Goal: Task Accomplishment & Management: Use online tool/utility

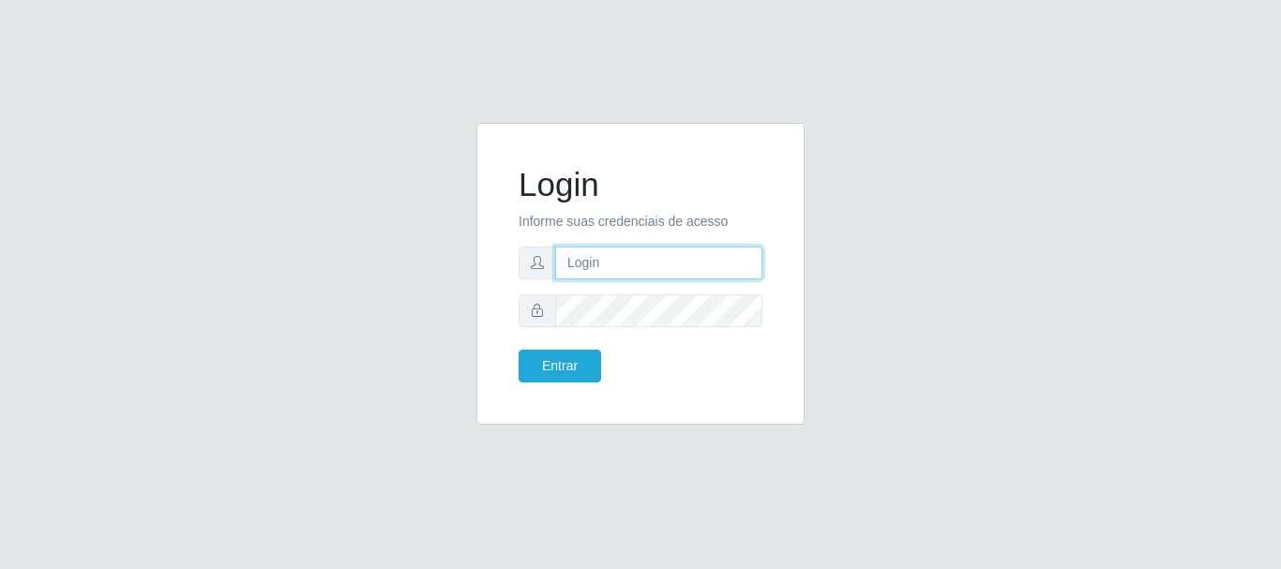
click at [678, 257] on input "text" at bounding box center [658, 263] width 207 height 33
drag, startPoint x: 643, startPoint y: 260, endPoint x: 738, endPoint y: 267, distance: 96.0
click at [738, 267] on input "ian@galiottoAa123456" at bounding box center [658, 263] width 207 height 33
type input "[PERSON_NAME]@[PERSON_NAME]"
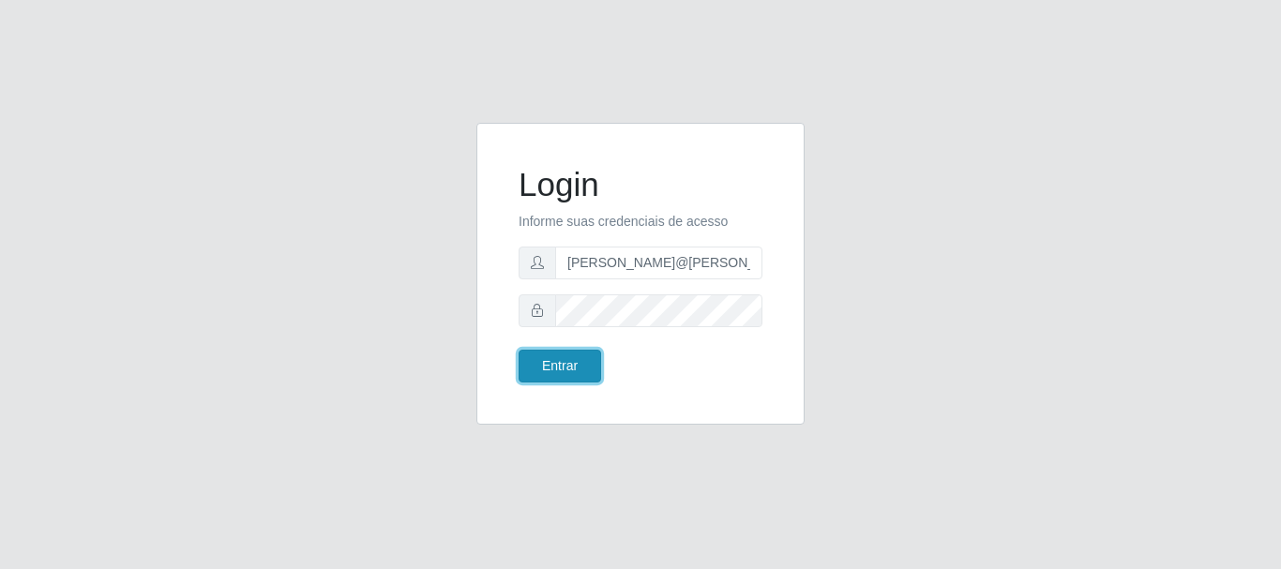
click at [584, 374] on button "Entrar" at bounding box center [560, 366] width 83 height 33
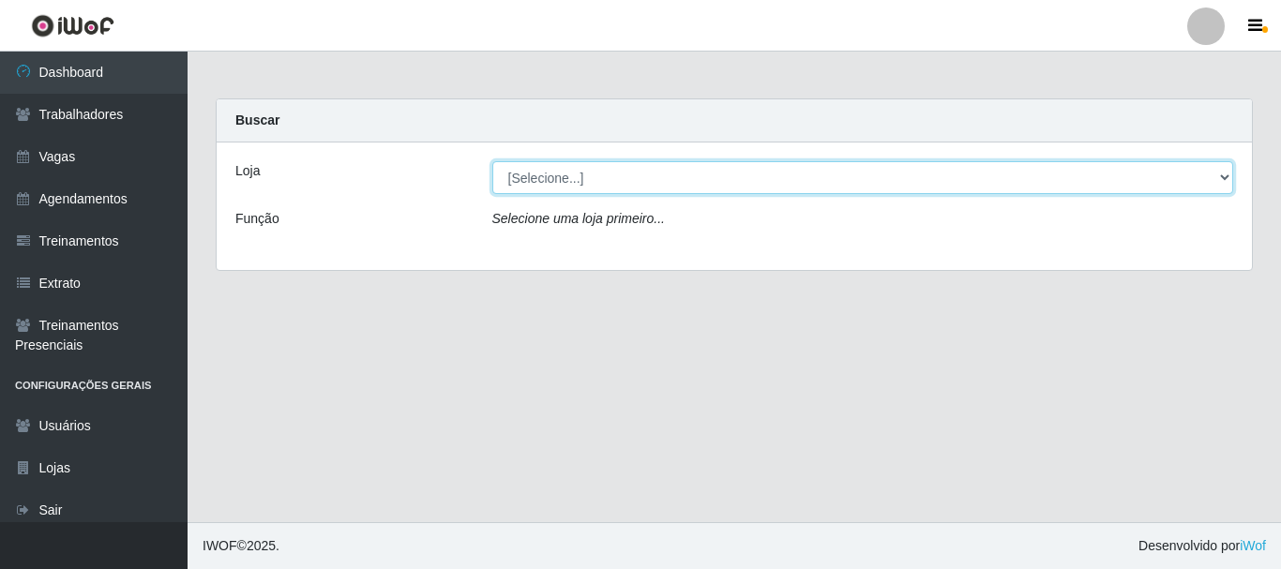
click at [673, 183] on select "[Selecione...] [GEOGRAPHIC_DATA]" at bounding box center [863, 177] width 742 height 33
select select "279"
click at [492, 161] on select "[Selecione...] [GEOGRAPHIC_DATA]" at bounding box center [863, 177] width 742 height 33
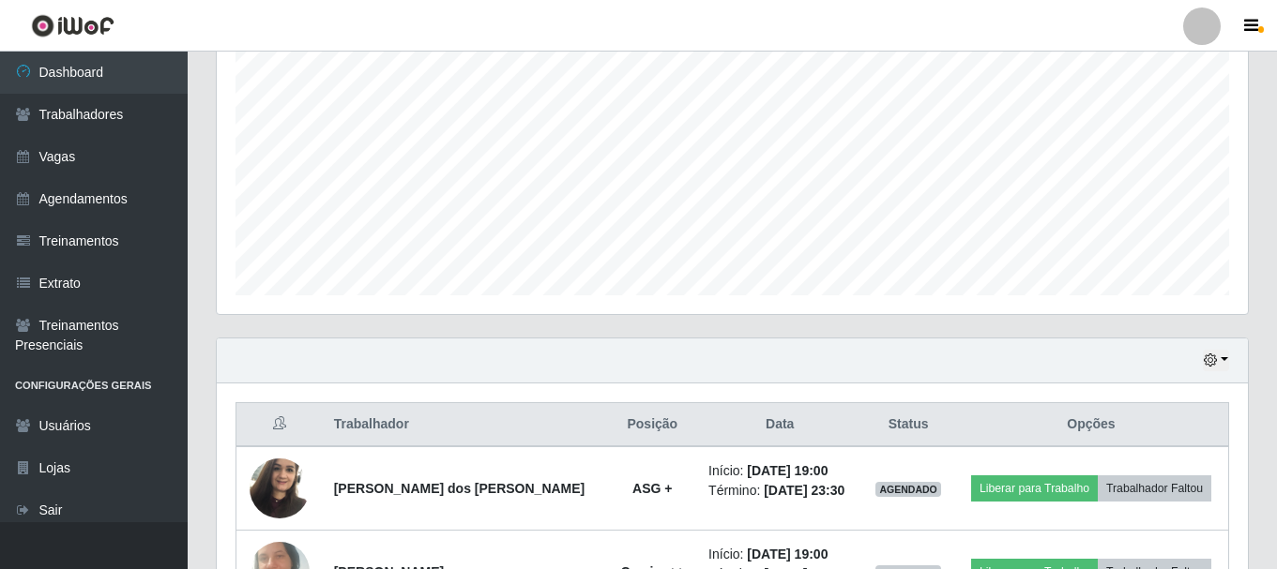
scroll to position [509, 0]
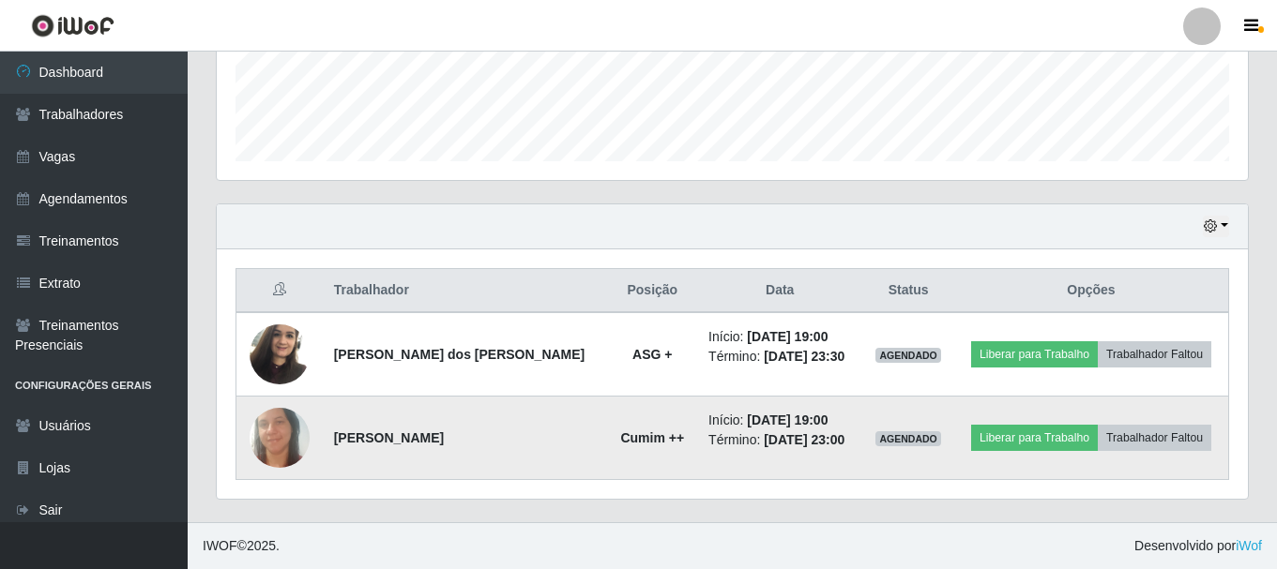
click at [273, 431] on img at bounding box center [279, 437] width 60 height 123
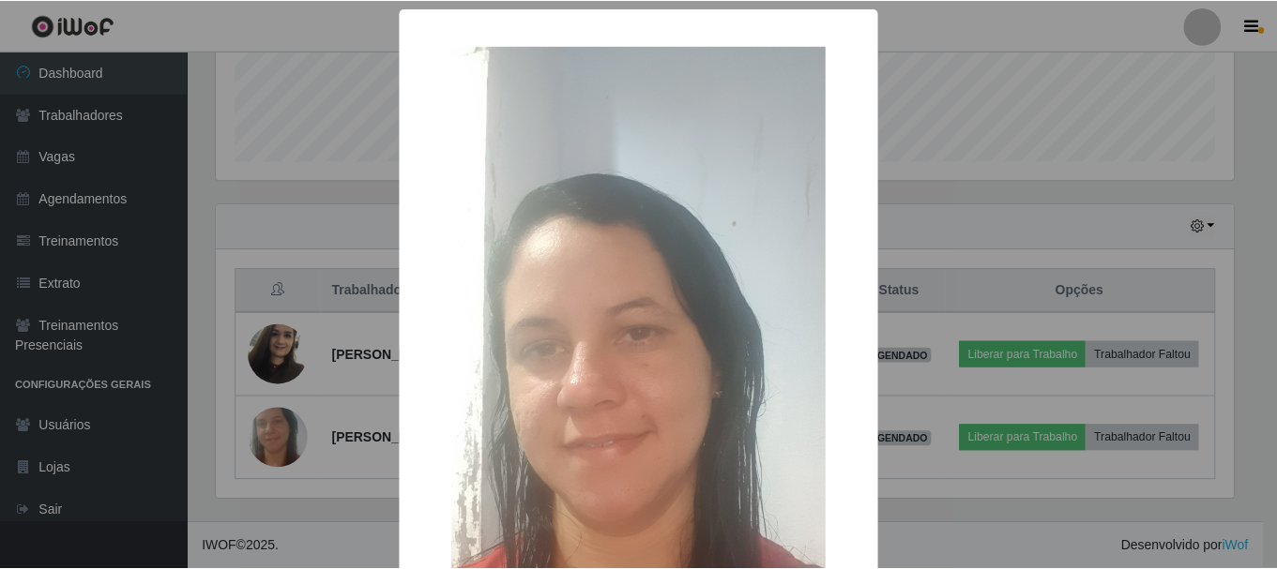
scroll to position [188, 0]
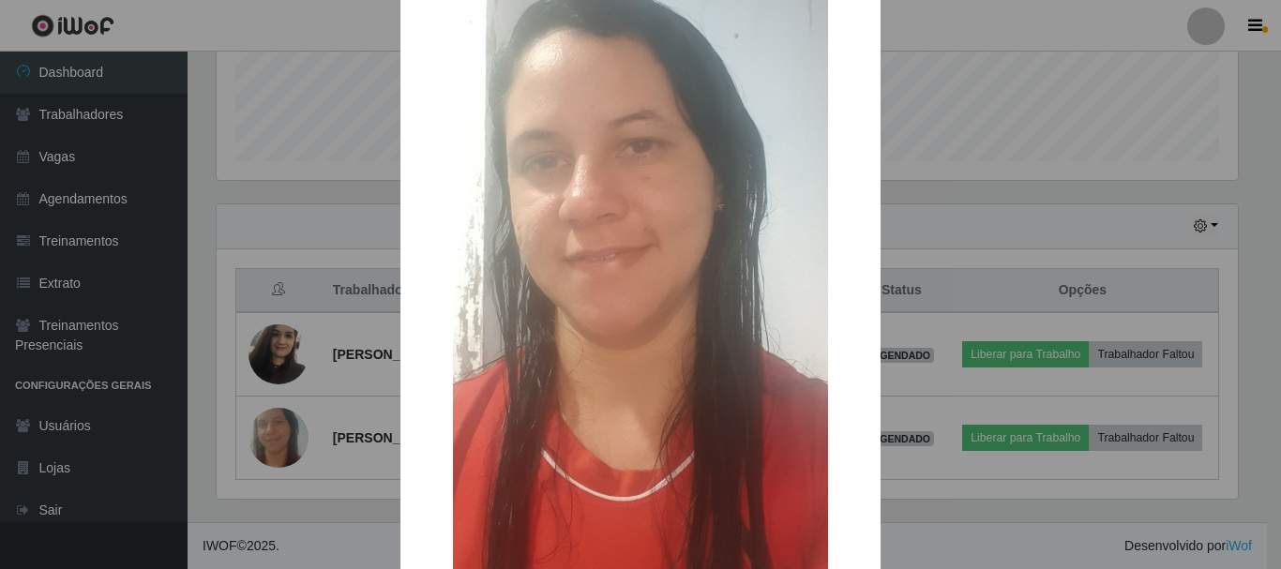
click at [645, 345] on img at bounding box center [640, 242] width 375 height 769
click at [457, 385] on img at bounding box center [640, 242] width 375 height 769
click at [358, 396] on div "× OK Cancel" at bounding box center [640, 284] width 1281 height 569
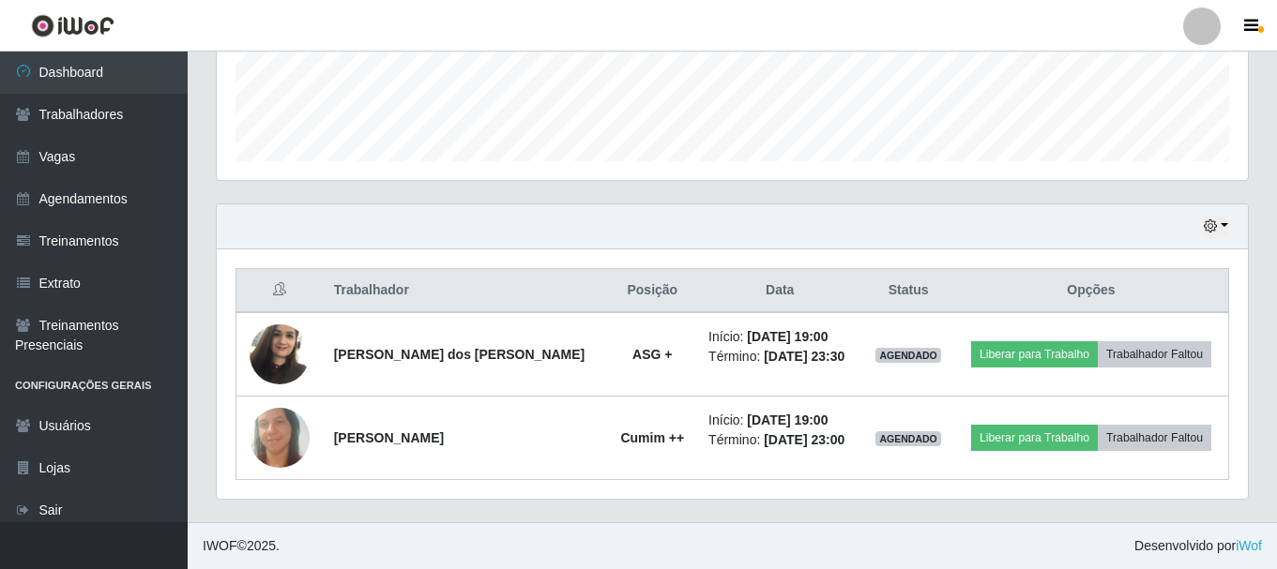
scroll to position [389, 1031]
